Goal: Check status: Check status

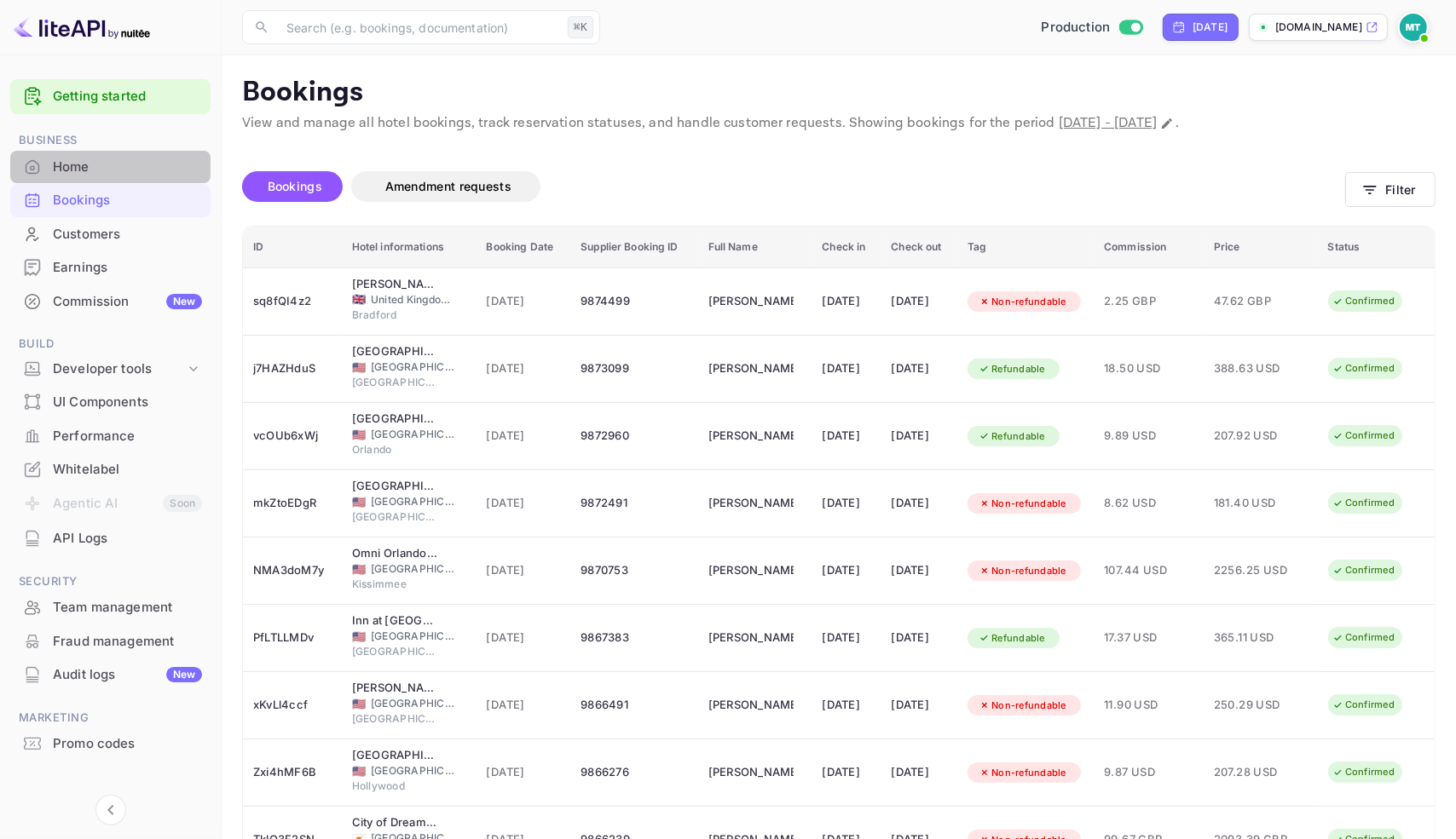
click at [80, 174] on div "Home" at bounding box center [127, 167] width 149 height 19
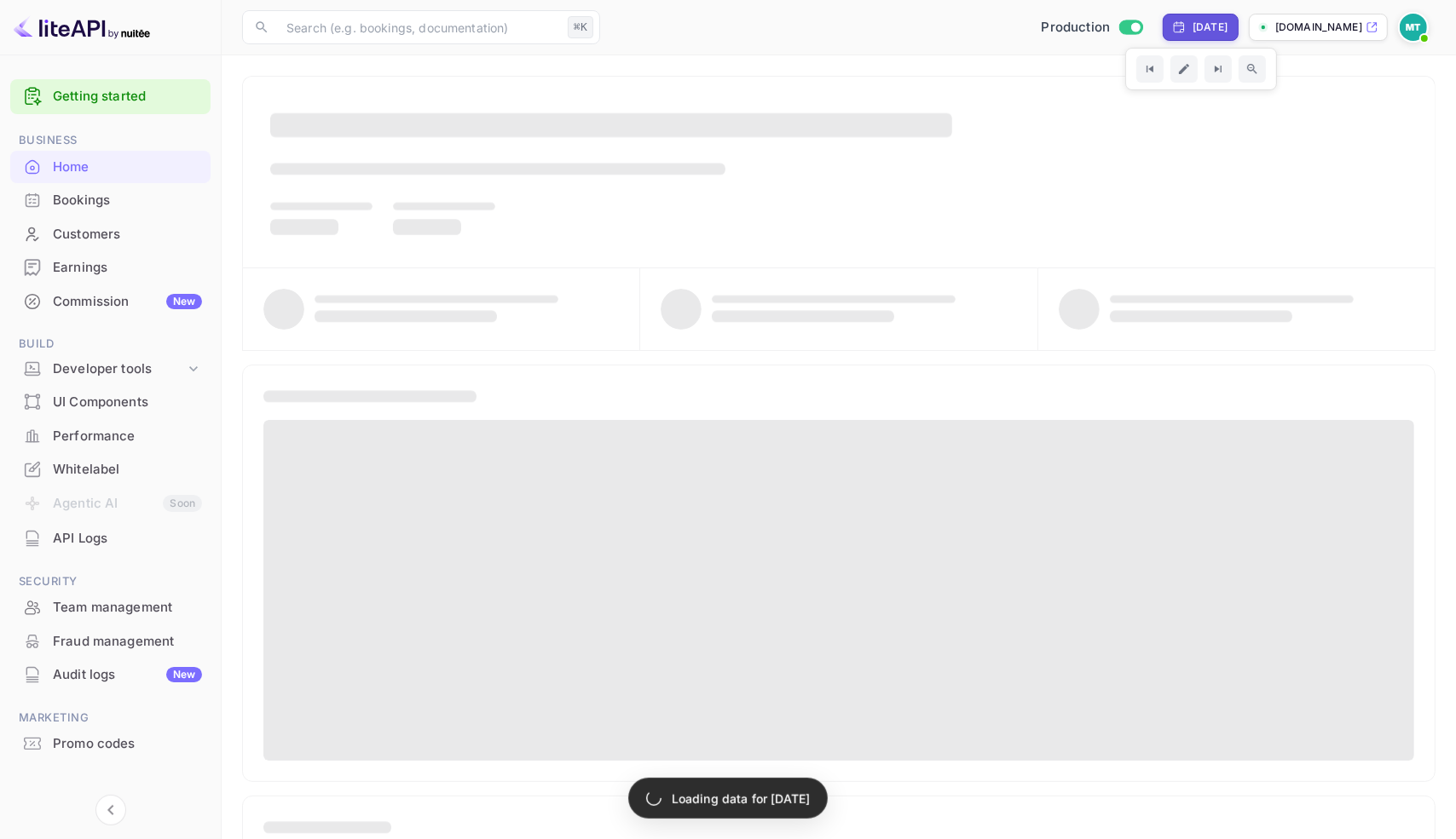
click at [1172, 16] on div "[DATE]" at bounding box center [1201, 28] width 76 height 28
select select "9"
select select "2025"
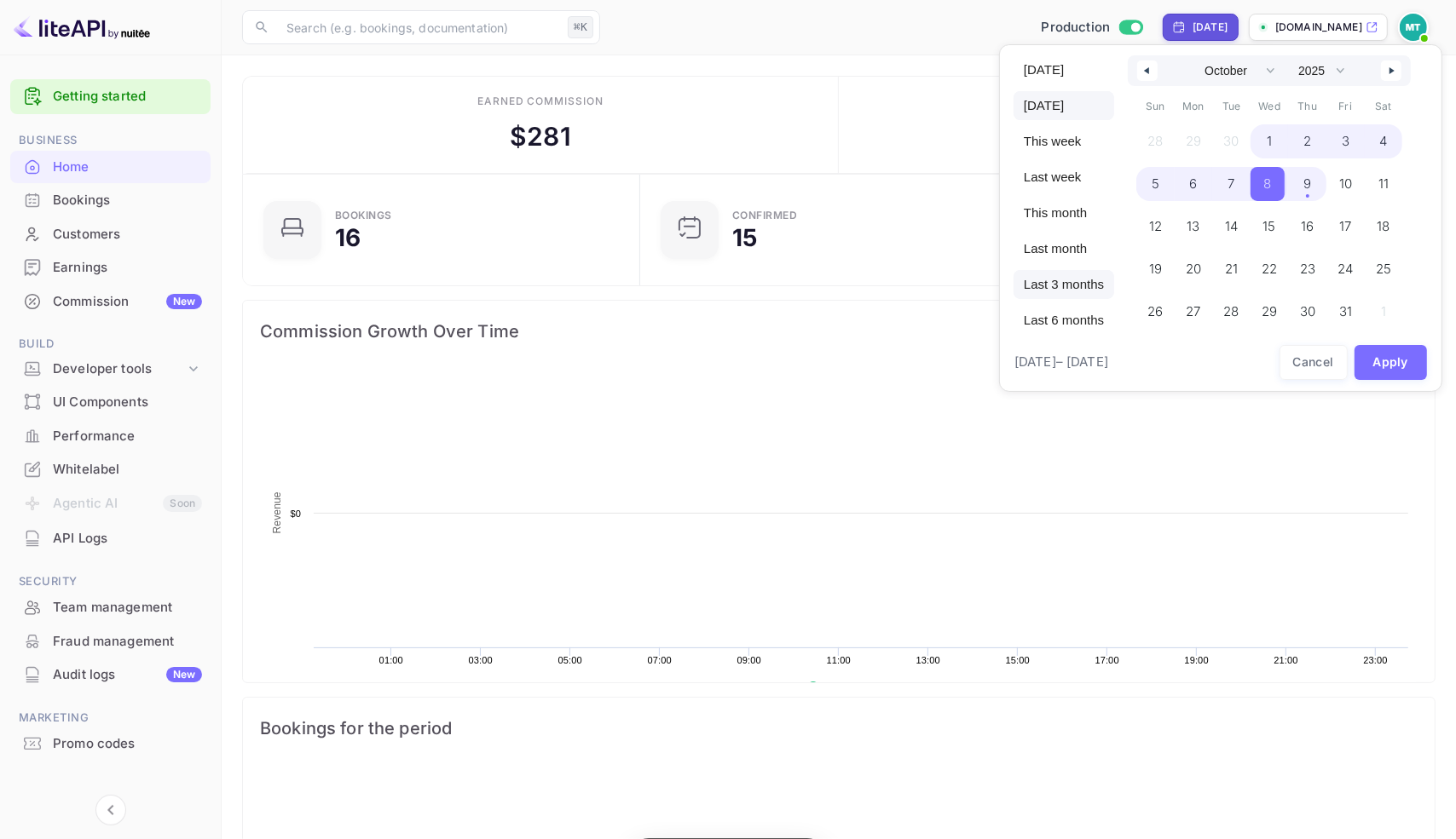
click at [1054, 281] on span "Last 3 months" at bounding box center [1063, 284] width 101 height 29
select select "6"
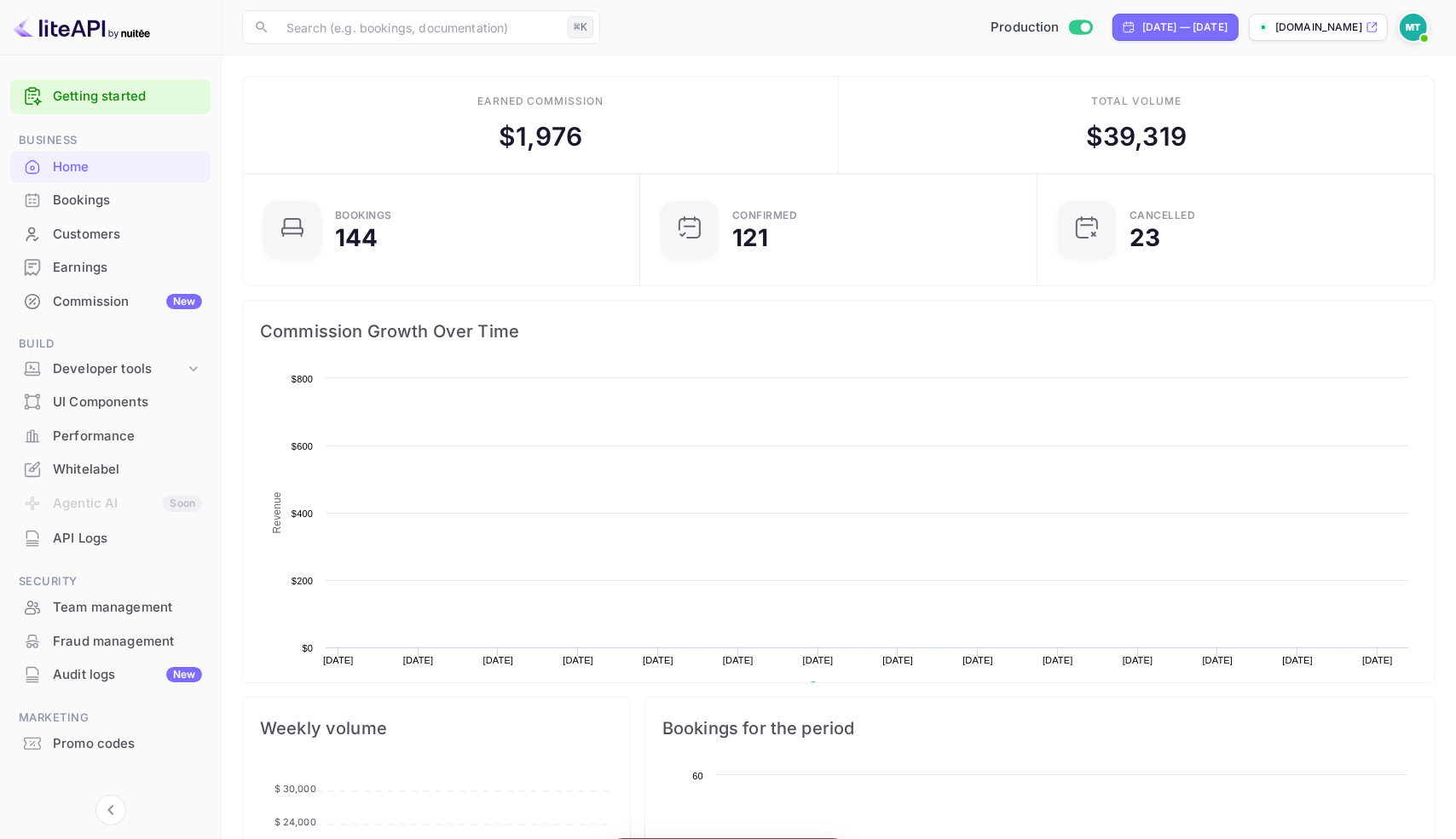
scroll to position [1, 1]
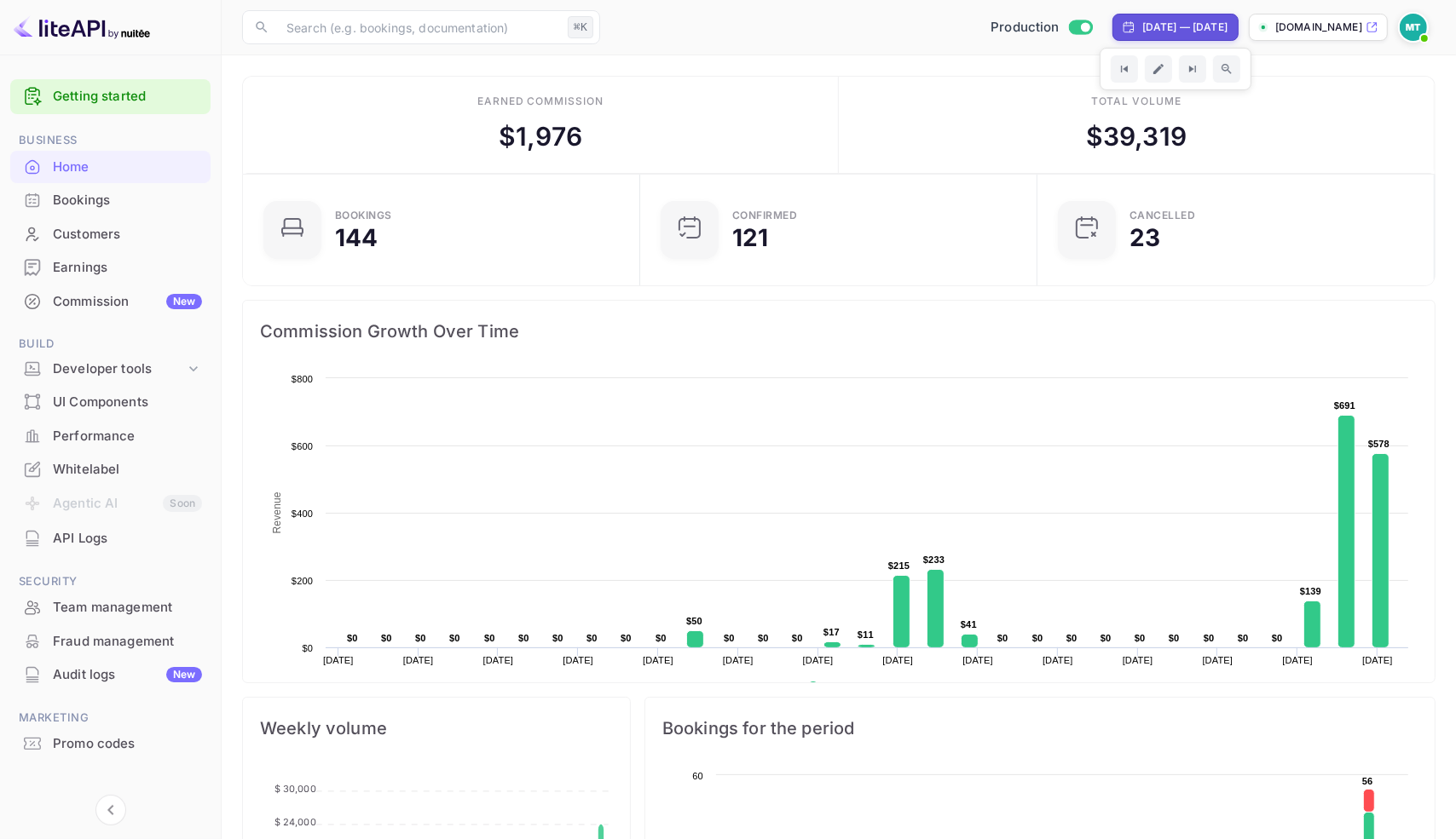
click at [1142, 31] on div "[DATE] — [DATE]" at bounding box center [1185, 27] width 85 height 16
select select "6"
select select "2025"
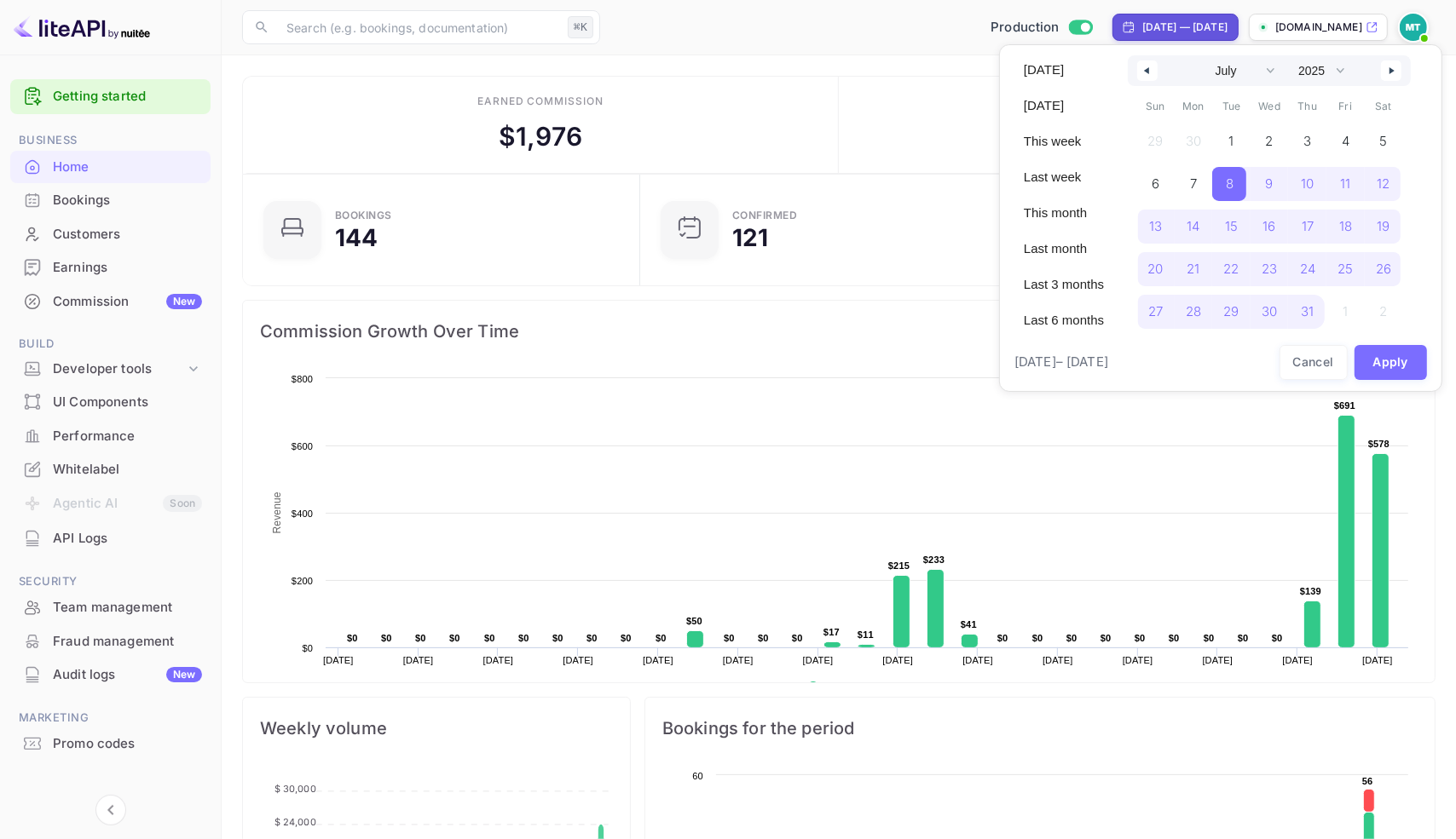
click at [1279, 67] on button "button" at bounding box center [1391, 71] width 20 height 20
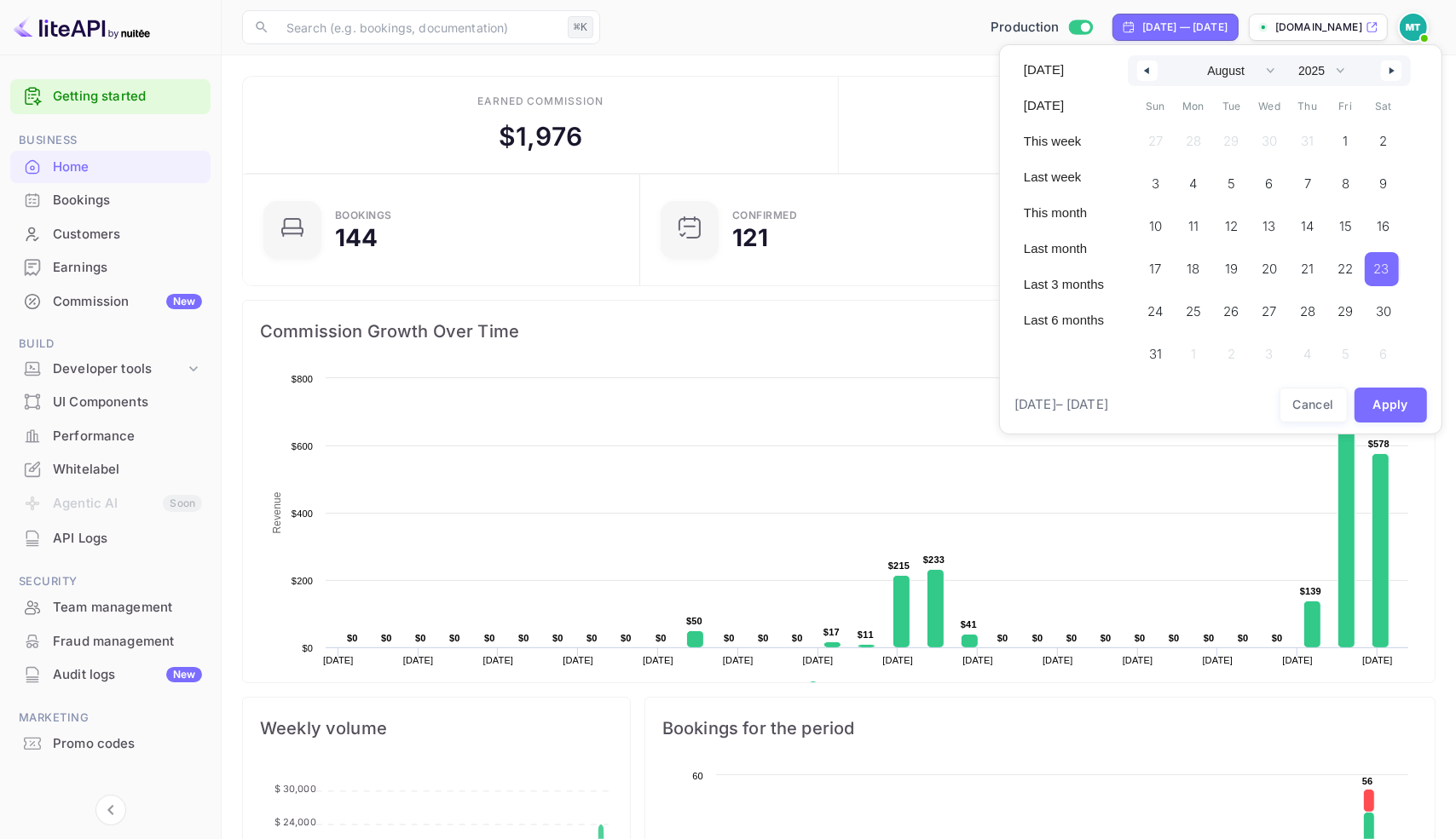
click at [1279, 275] on span "23" at bounding box center [1381, 268] width 16 height 30
click at [1279, 69] on button "button" at bounding box center [1391, 71] width 20 height 20
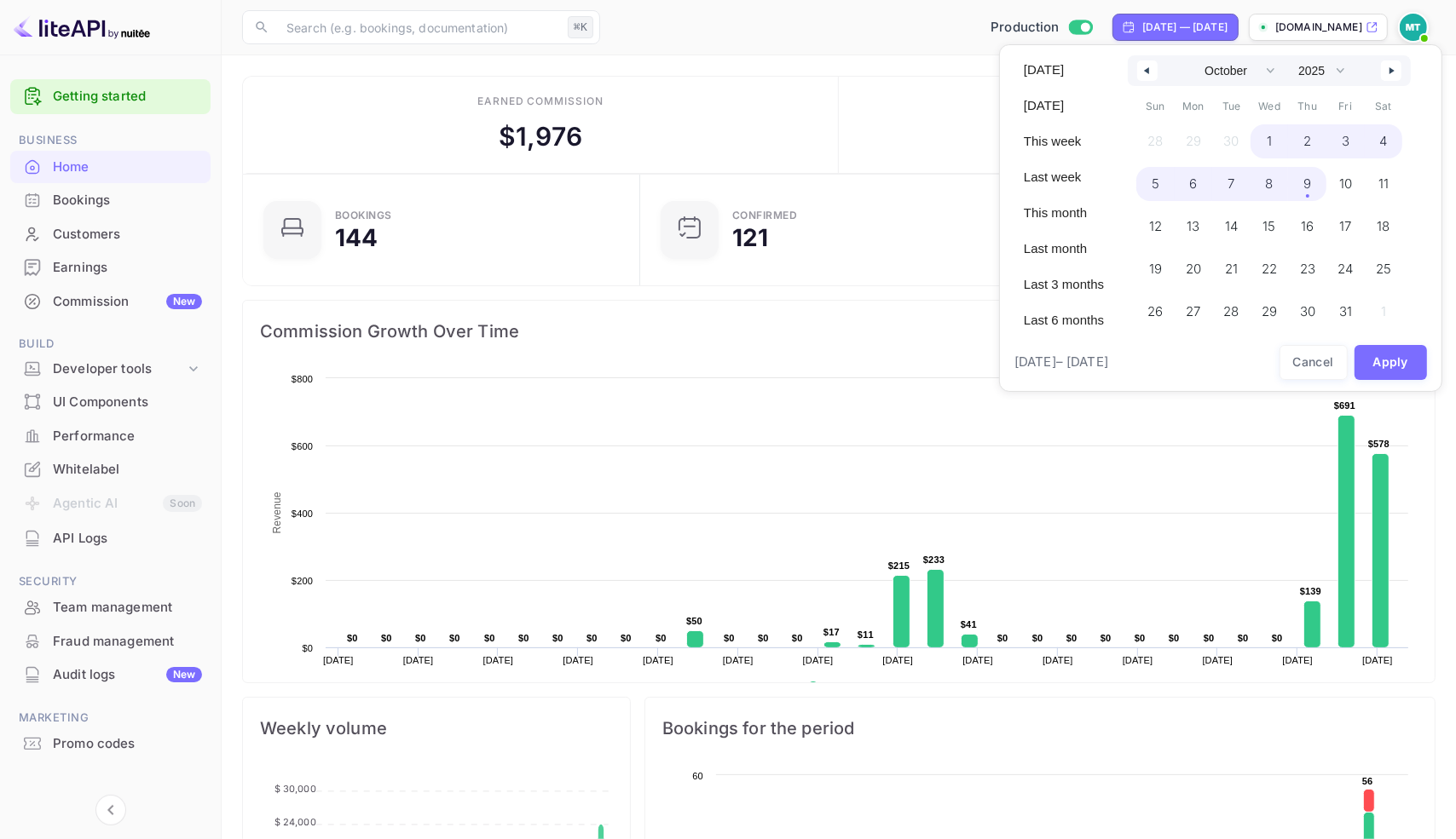
click at [1279, 183] on span "9" at bounding box center [1307, 183] width 7 height 30
select select "7"
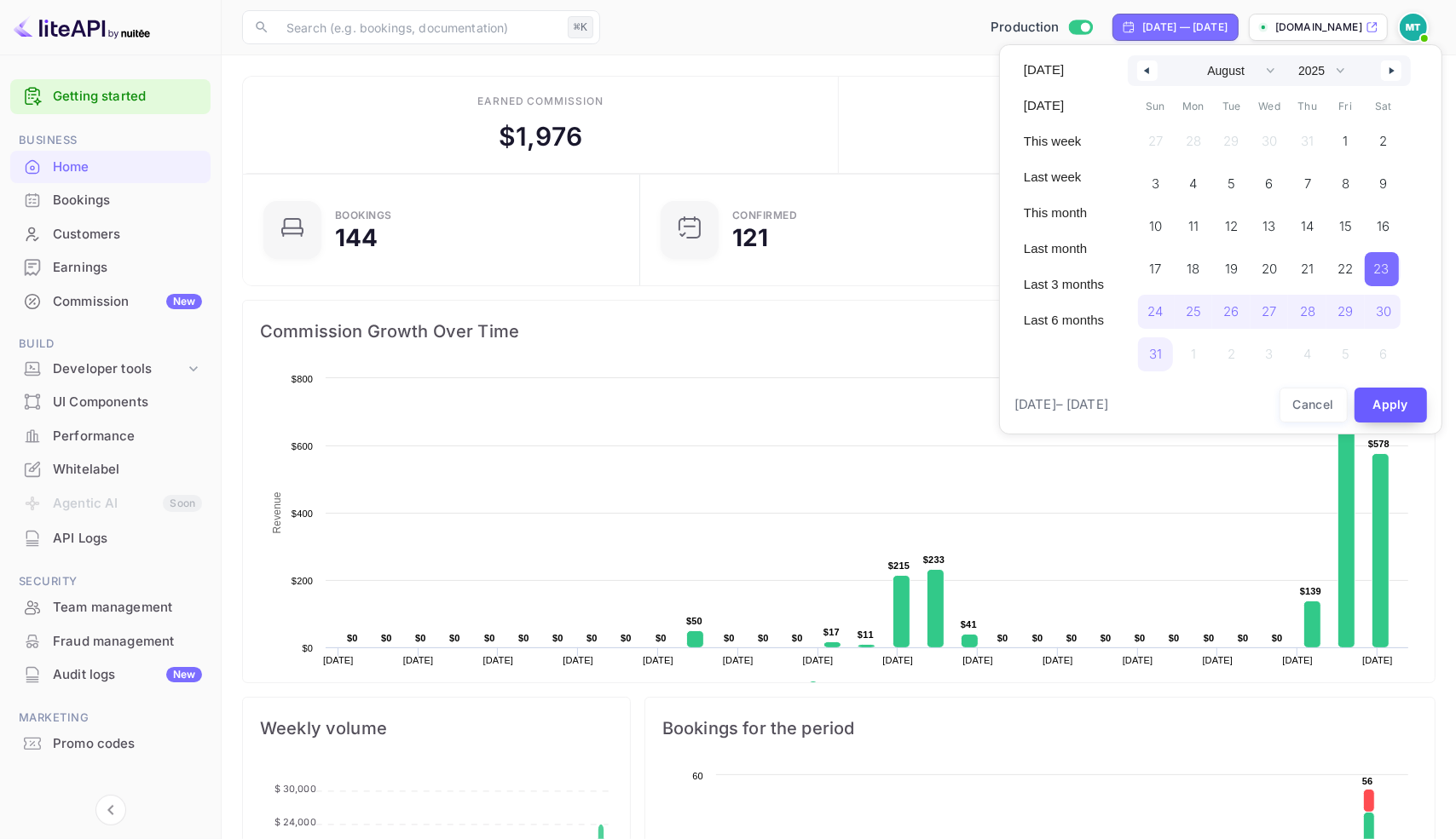
click at [1279, 396] on button "Apply" at bounding box center [1391, 406] width 73 height 35
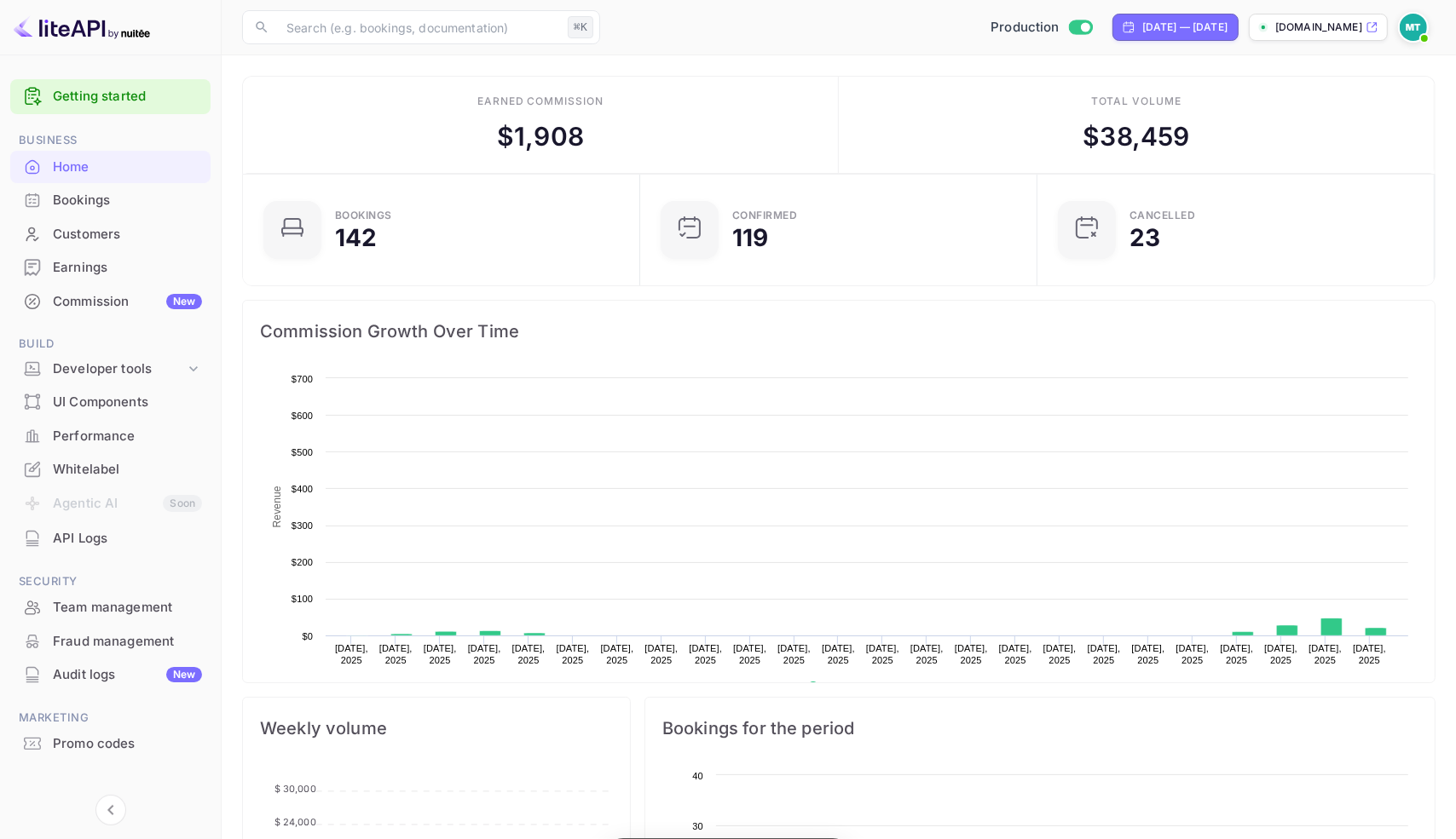
scroll to position [276, 385]
